Goal: Task Accomplishment & Management: Manage account settings

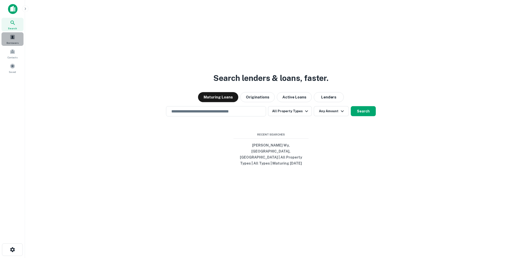
click at [13, 37] on span at bounding box center [13, 37] width 6 height 6
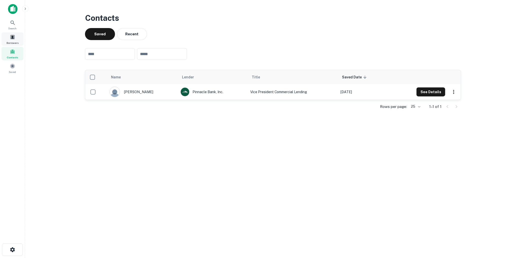
click at [13, 38] on span at bounding box center [13, 37] width 6 height 6
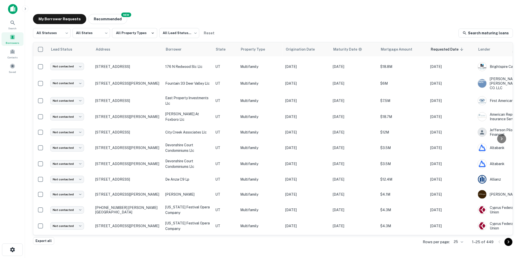
scroll to position [228, 0]
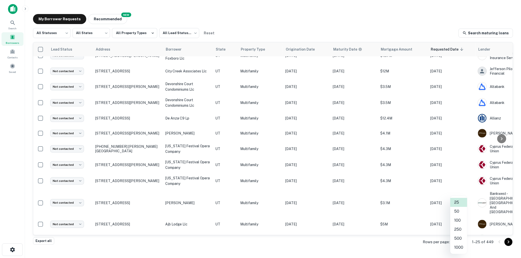
click at [463, 241] on body "Search Borrowers Contacts Saved My Borrower Requests NEW Recommended All Status…" at bounding box center [260, 129] width 521 height 258
click at [457, 247] on li "1000" at bounding box center [458, 247] width 17 height 9
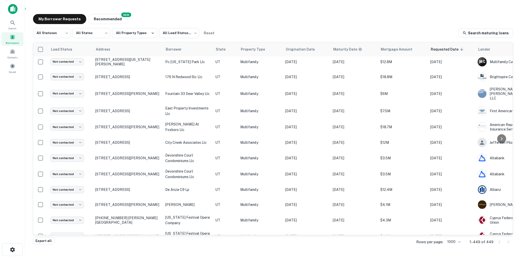
scroll to position [228, 0]
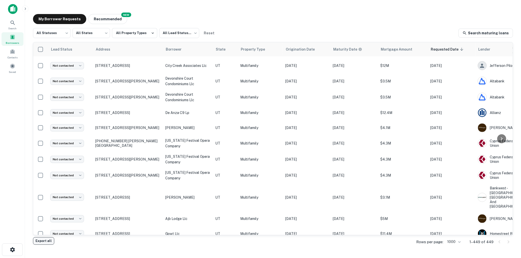
click at [43, 239] on button "Export all" at bounding box center [43, 241] width 21 height 8
